Goal: Find specific page/section

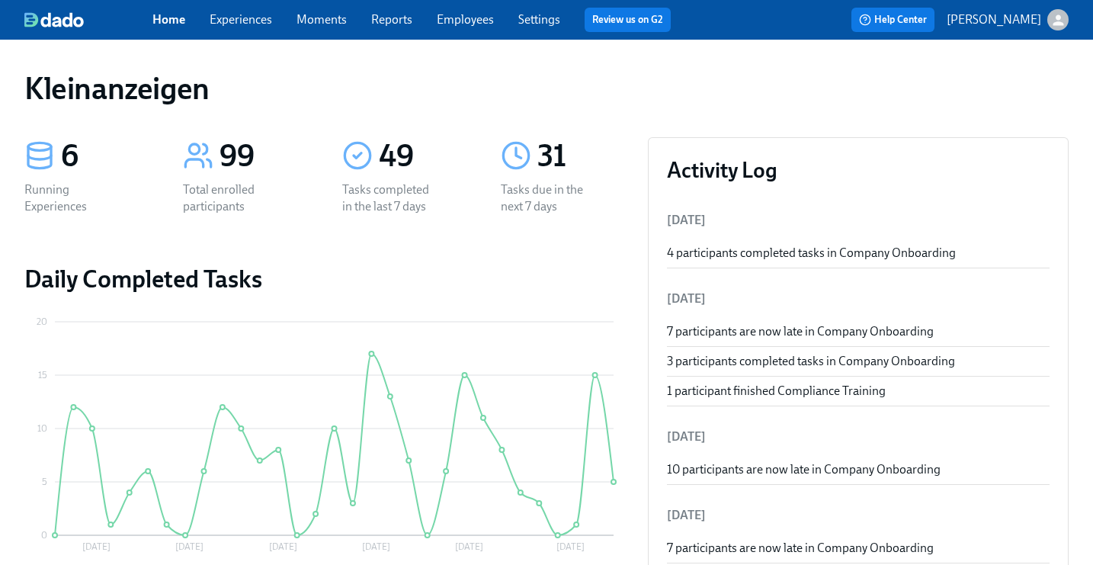
click at [479, 27] on span "Employees" at bounding box center [465, 19] width 57 height 17
click at [456, 14] on link "Employees" at bounding box center [465, 19] width 57 height 14
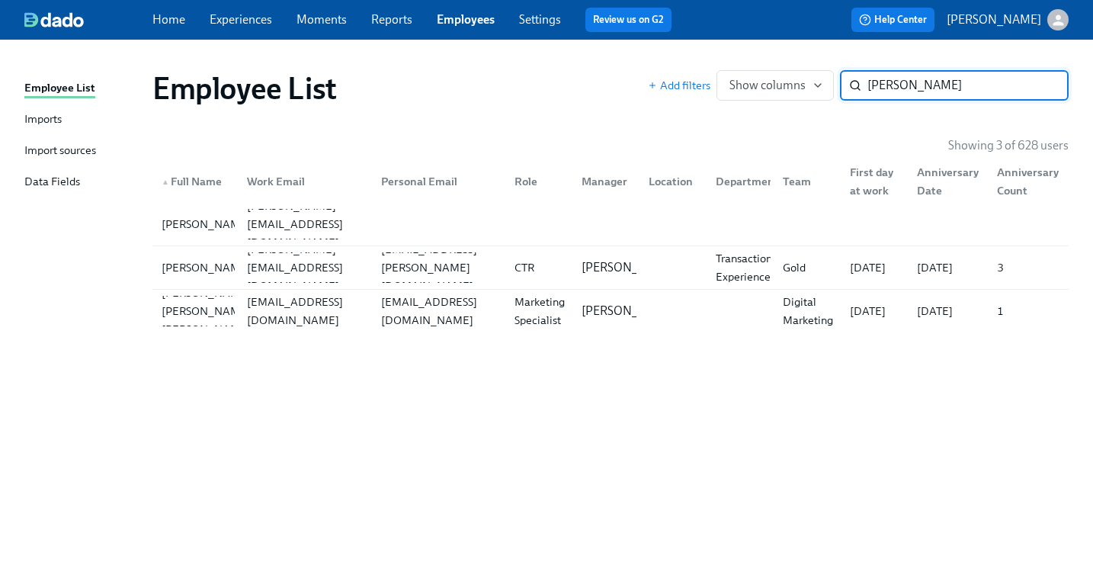
type input "[PERSON_NAME]"
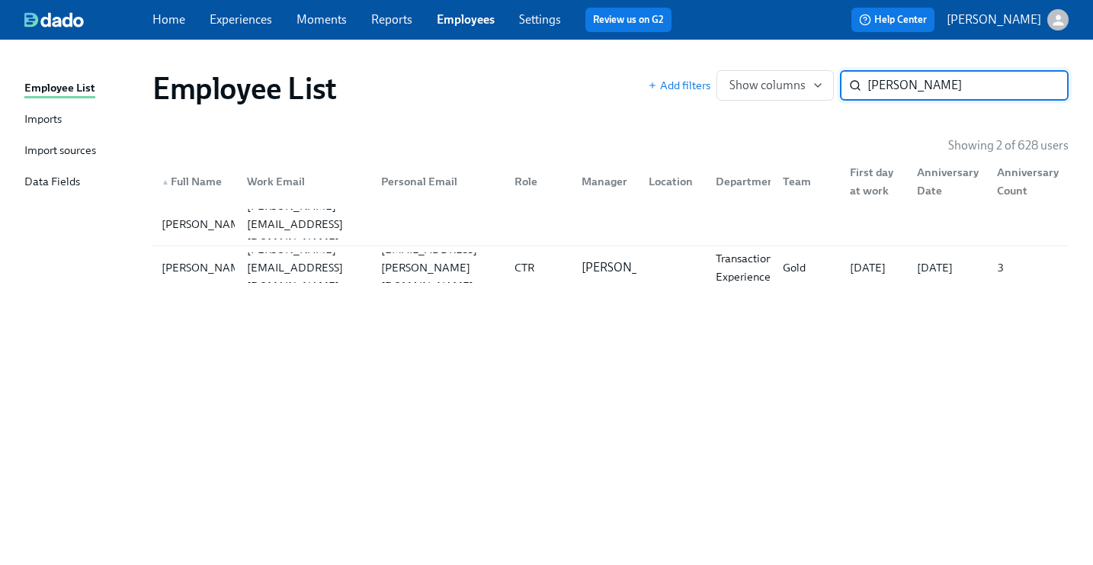
click at [1042, 88] on input "[PERSON_NAME]" at bounding box center [967, 85] width 201 height 30
